Goal: Task Accomplishment & Management: Manage account settings

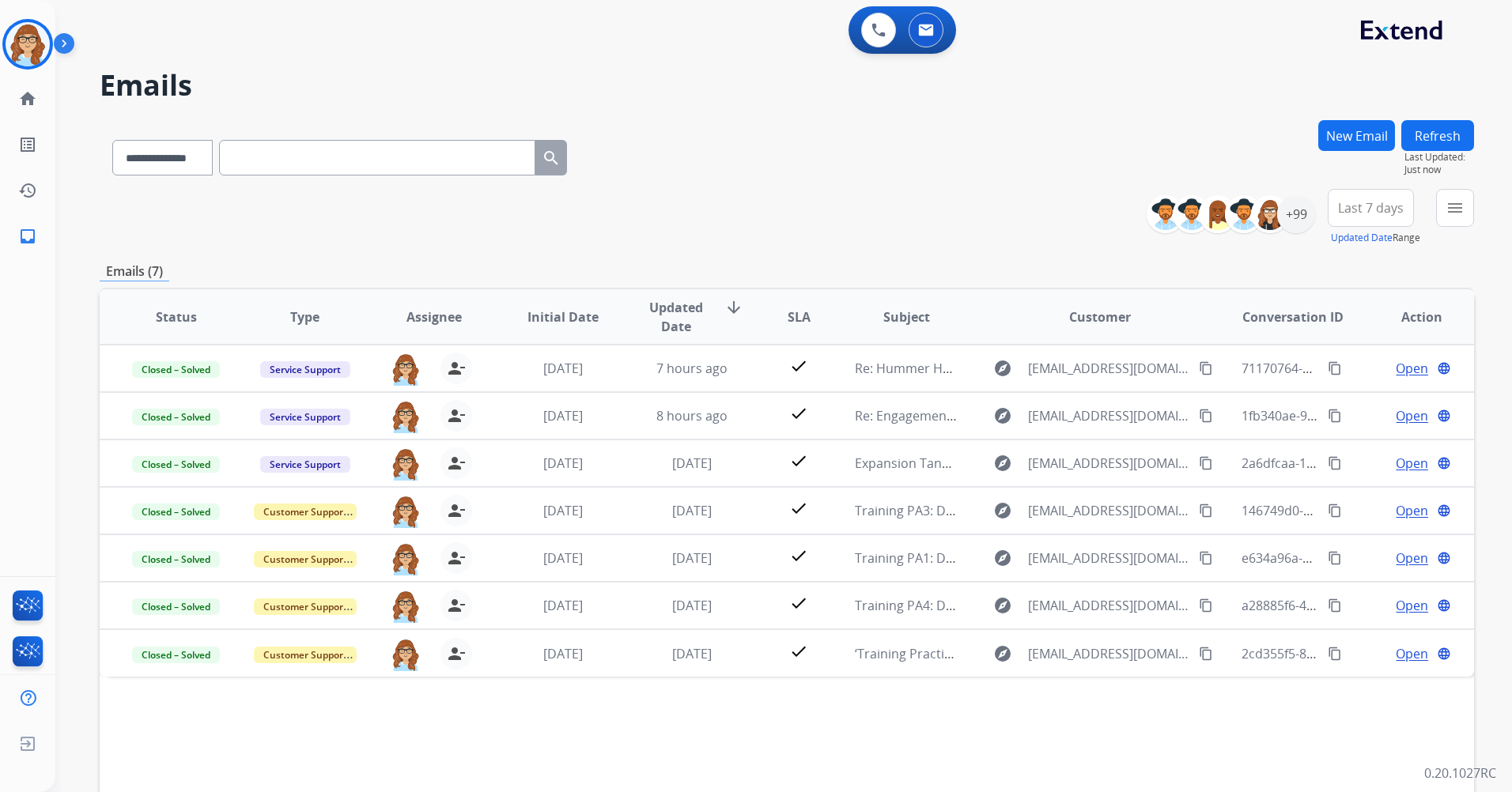
select select "**********"
click at [1461, 145] on button "Refresh" at bounding box center [1438, 135] width 73 height 30
click at [1439, 124] on button "Refresh" at bounding box center [1438, 135] width 73 height 30
click at [28, 54] on img at bounding box center [28, 44] width 44 height 44
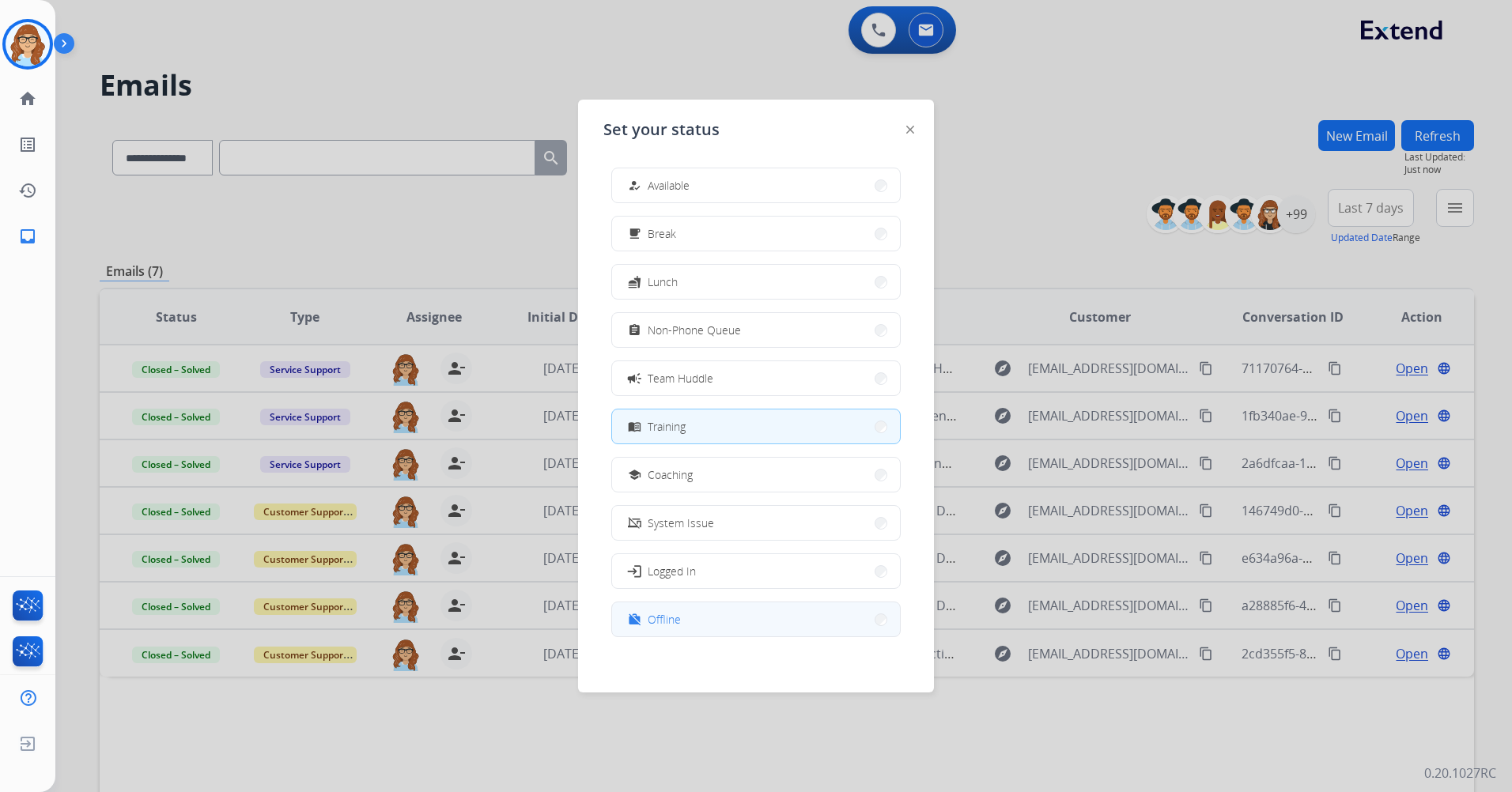
click at [699, 620] on button "work_off Offline" at bounding box center [756, 619] width 288 height 34
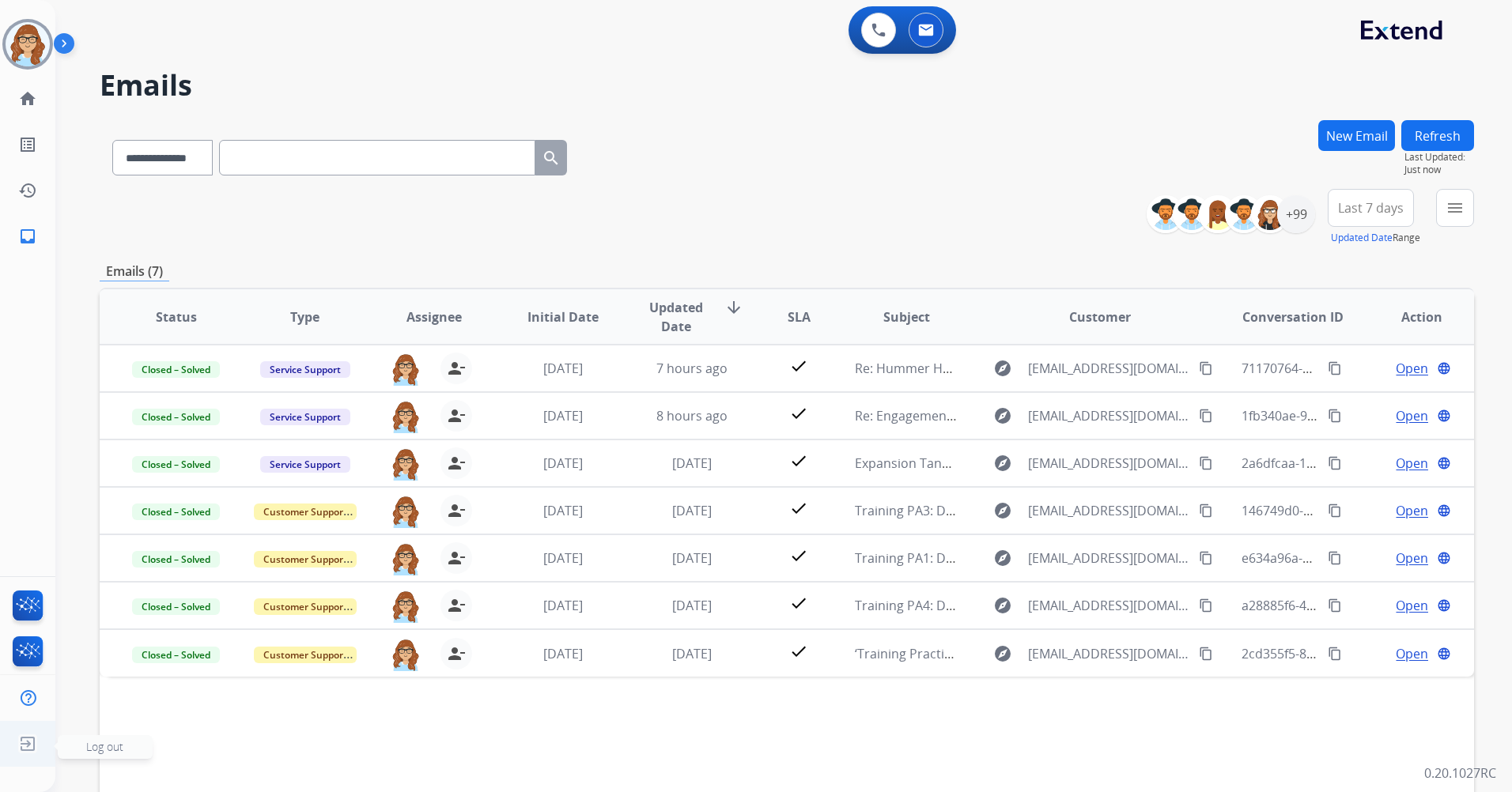
click at [16, 739] on img at bounding box center [28, 745] width 29 height 30
